Goal: Complete application form

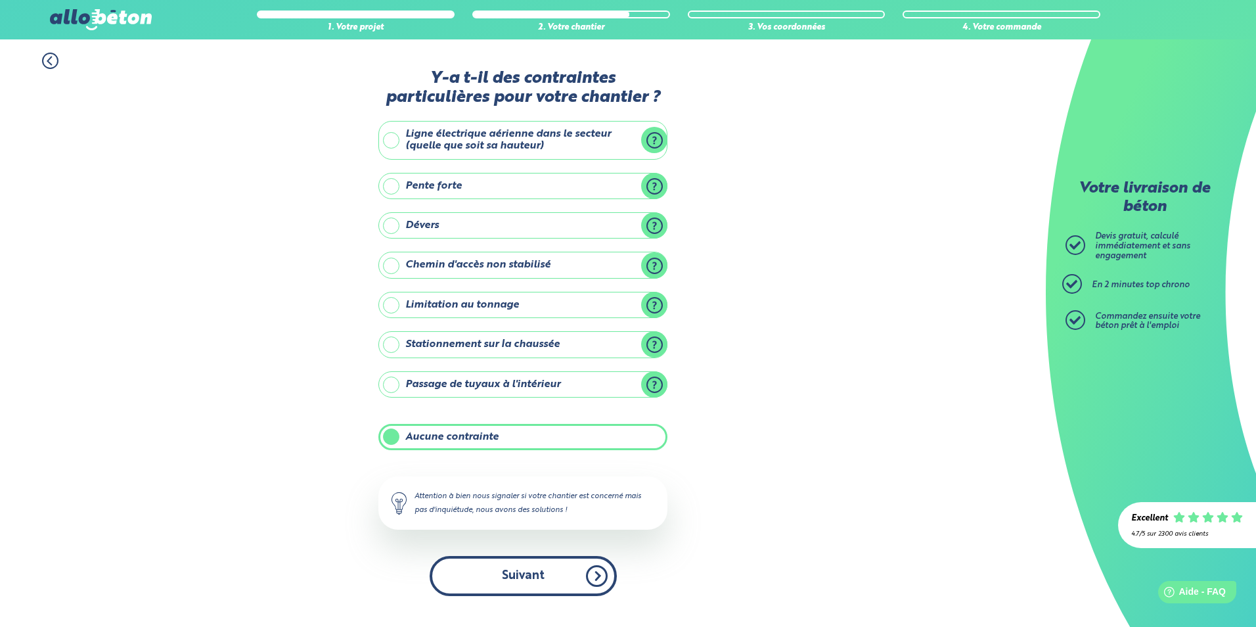
click at [563, 572] on button "Suivant" at bounding box center [523, 576] width 187 height 40
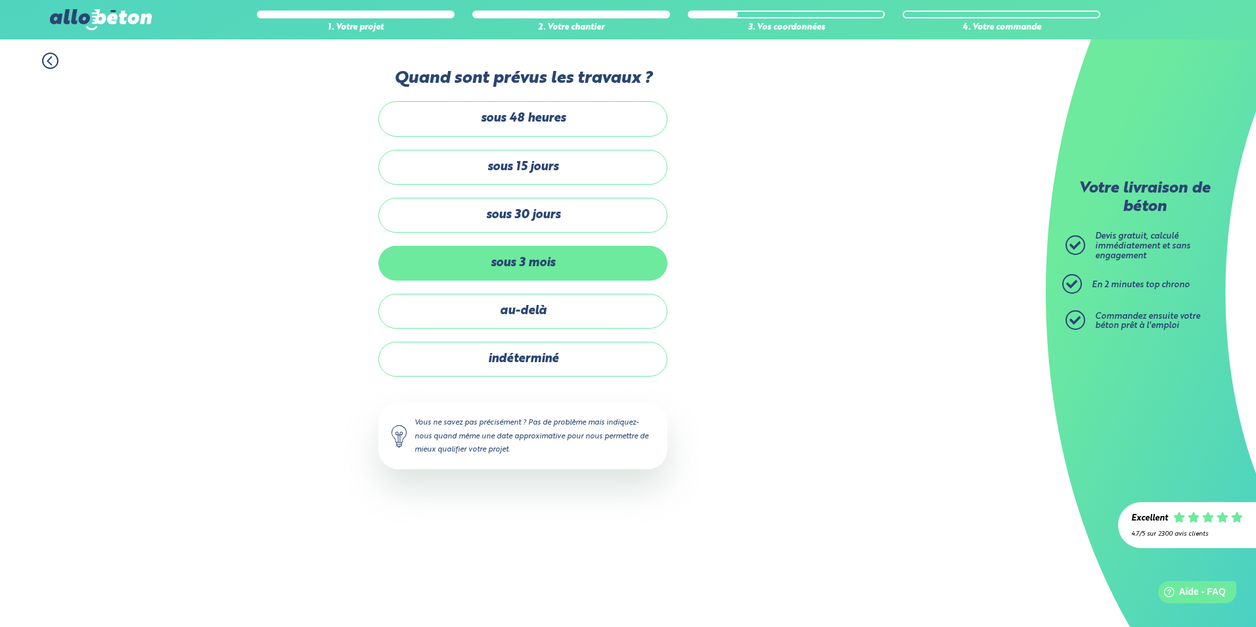
click at [472, 264] on label "sous 3 mois" at bounding box center [522, 263] width 289 height 35
click at [0, 0] on input "sous 3 mois" at bounding box center [0, 0] width 0 height 0
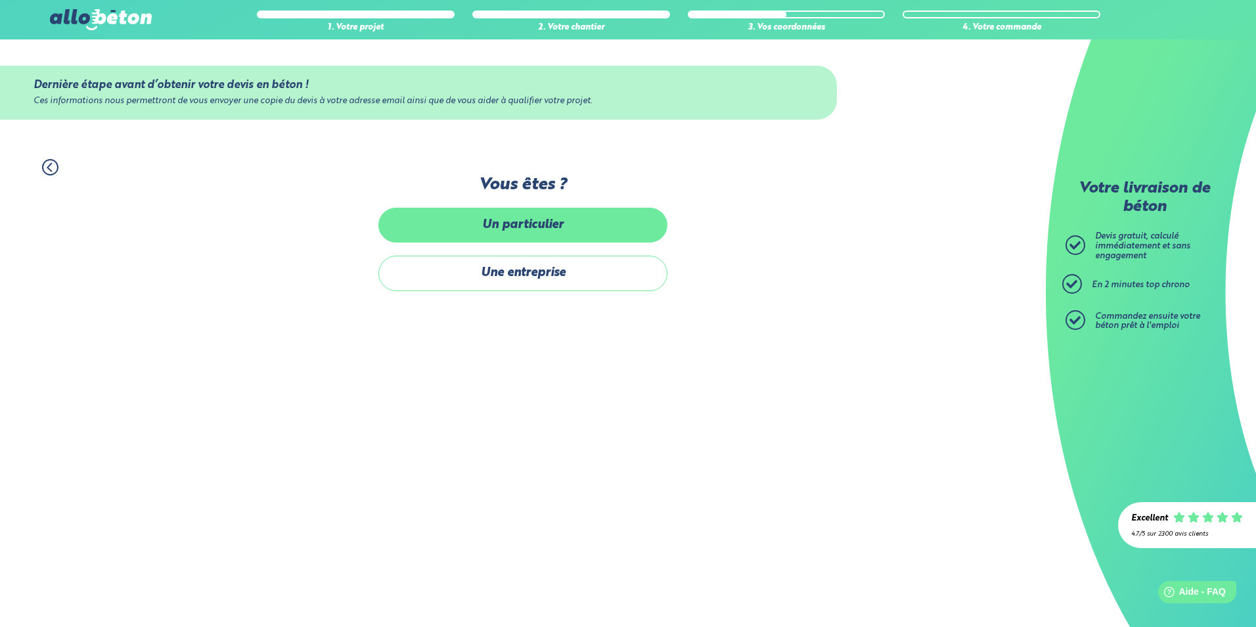
click at [533, 229] on label "Un particulier" at bounding box center [522, 225] width 289 height 35
click at [0, 0] on input "Un particulier" at bounding box center [0, 0] width 0 height 0
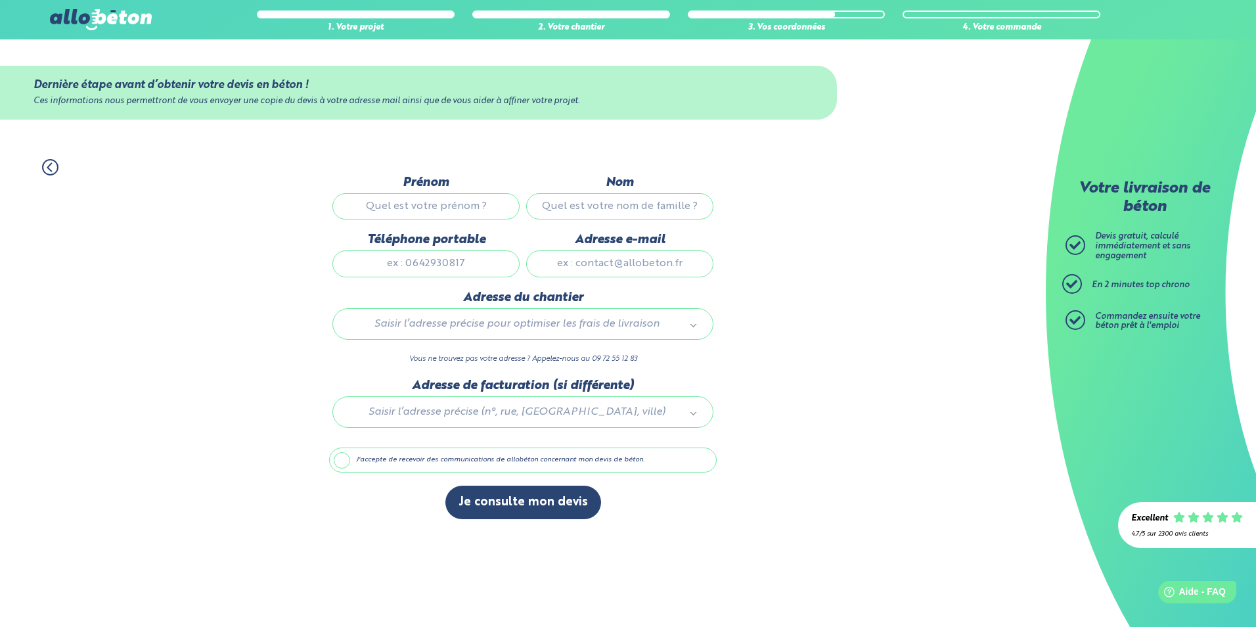
click at [456, 208] on input "Prénom" at bounding box center [425, 206] width 187 height 26
type input "[PERSON_NAME]"
type input "cavalin"
type input "0603024725"
type input "[EMAIL_ADDRESS][DOMAIN_NAME]"
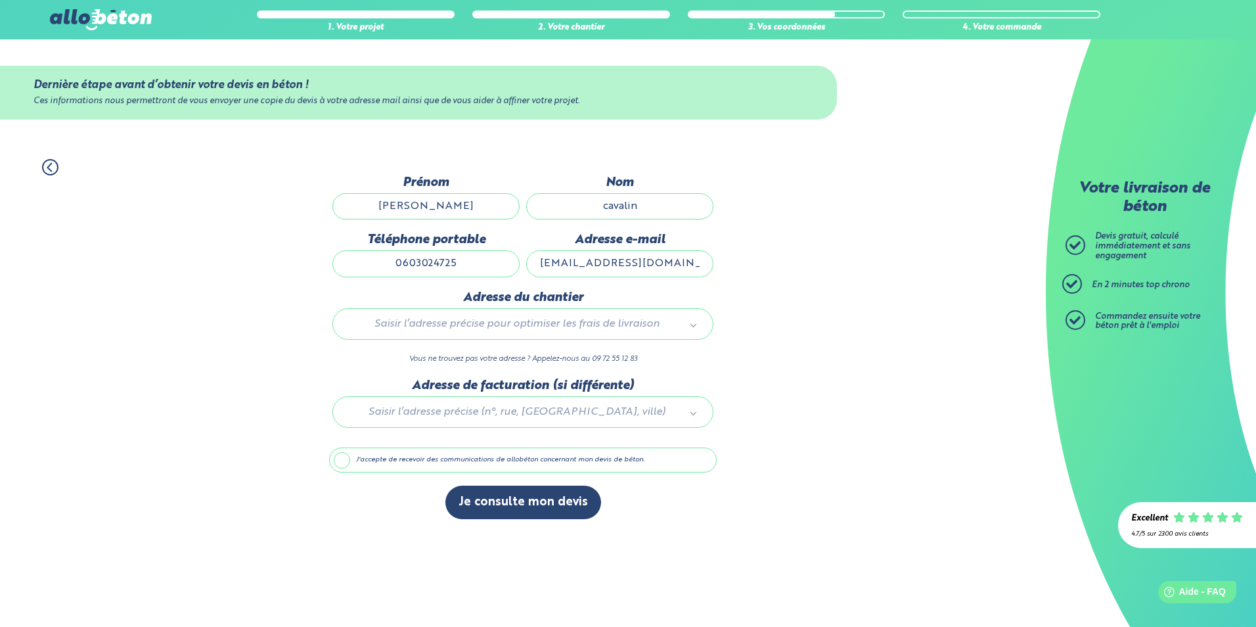
type input "[STREET_ADDRESS]"
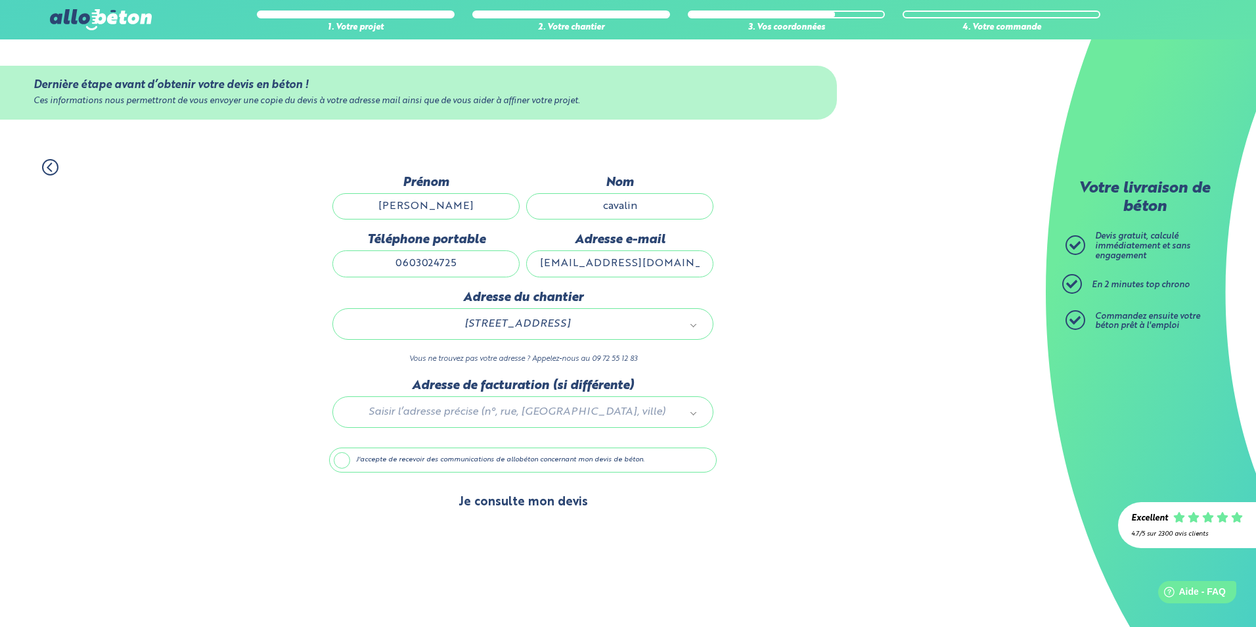
click at [517, 501] on button "Je consulte mon devis" at bounding box center [523, 503] width 156 height 34
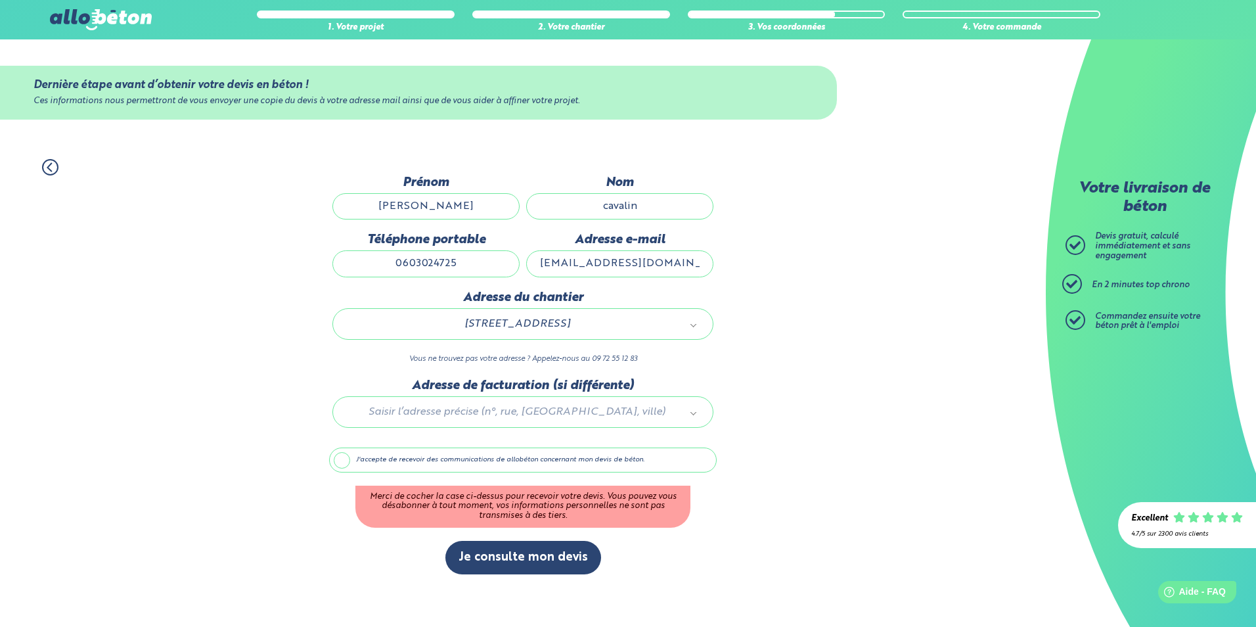
click at [342, 459] on label "J'accepte de recevoir des communications de allobéton concernant mon devis de b…" at bounding box center [523, 459] width 388 height 25
click at [0, 0] on input "J'accepte de recevoir des communications de allobéton concernant mon devis de b…" at bounding box center [0, 0] width 0 height 0
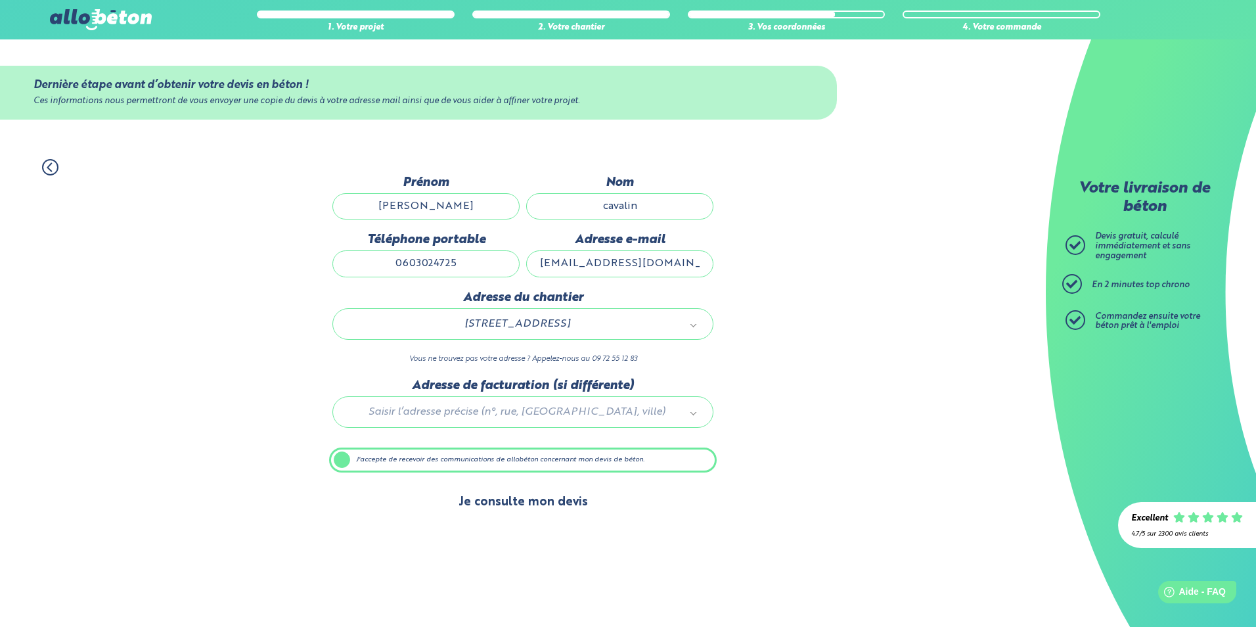
click at [523, 504] on button "Je consulte mon devis" at bounding box center [523, 503] width 156 height 34
